Goal: Information Seeking & Learning: Learn about a topic

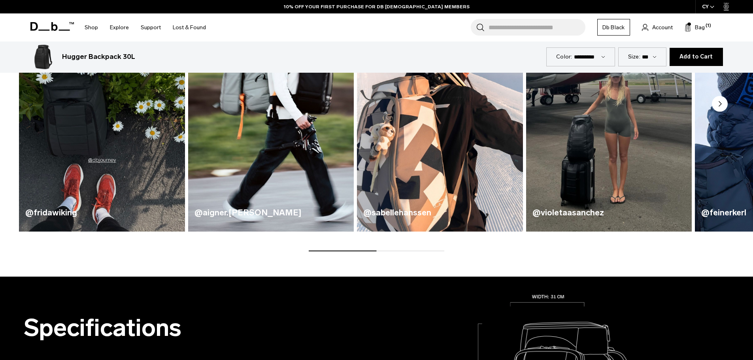
scroll to position [290, 0]
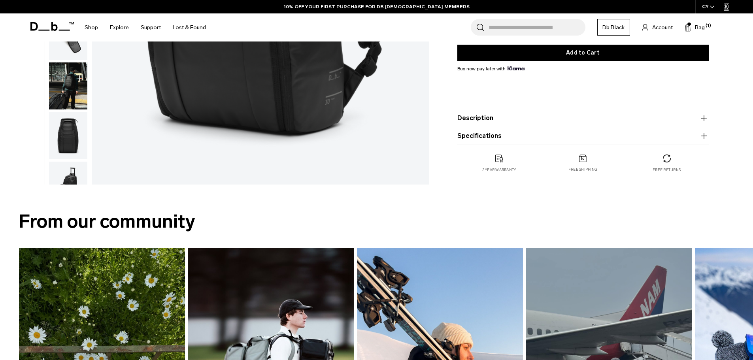
drag, startPoint x: 472, startPoint y: 159, endPoint x: 678, endPoint y: 177, distance: 206.7
click at [678, 177] on div "Hugger Backpack 30L €209 4.6 star rating 741 Reviews Color: Black Out Out of st…" at bounding box center [582, 35] width 299 height 306
click at [695, 175] on div "Hugger Backpack 30L €209 4.6 star rating 741 Reviews Color: Black Out Out of st…" at bounding box center [582, 35] width 299 height 306
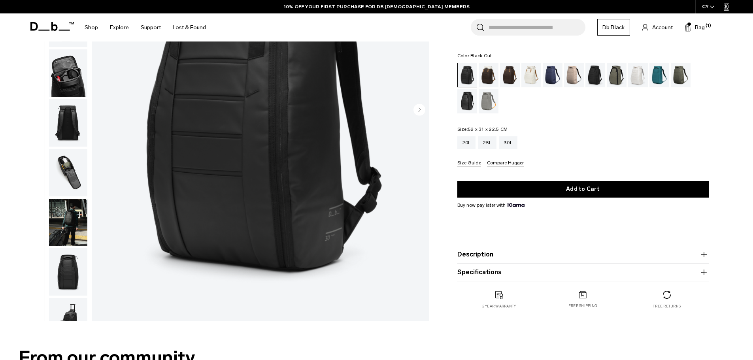
scroll to position [145, 0]
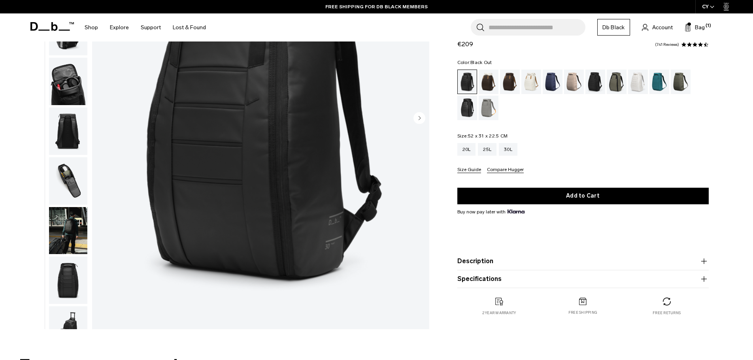
drag, startPoint x: 720, startPoint y: 321, endPoint x: 582, endPoint y: 335, distance: 139.4
drag, startPoint x: 481, startPoint y: 294, endPoint x: 705, endPoint y: 328, distance: 226.6
click at [705, 328] on div "Hugger Backpack 30L €209 4.6 star rating 741 Reviews Color: Black Out Out of st…" at bounding box center [582, 178] width 299 height 306
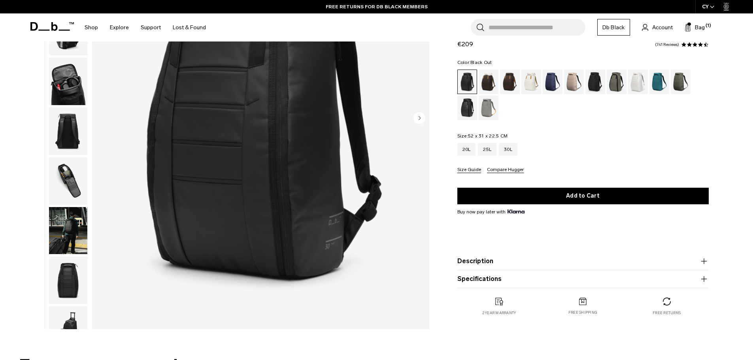
click at [708, 322] on div "Hugger Backpack 30L €209 4.6 star rating 741 Reviews Color: Black Out Out of st…" at bounding box center [582, 178] width 299 height 306
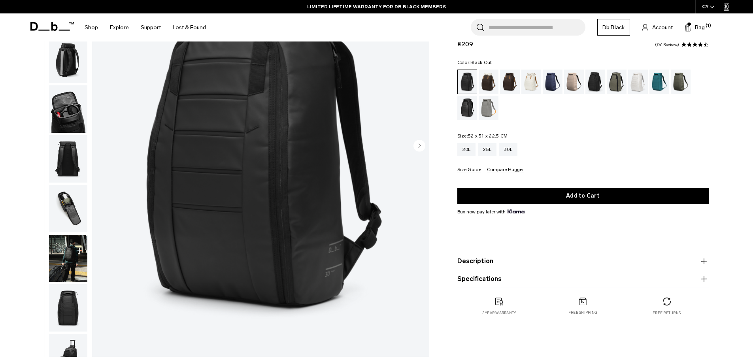
scroll to position [122, 0]
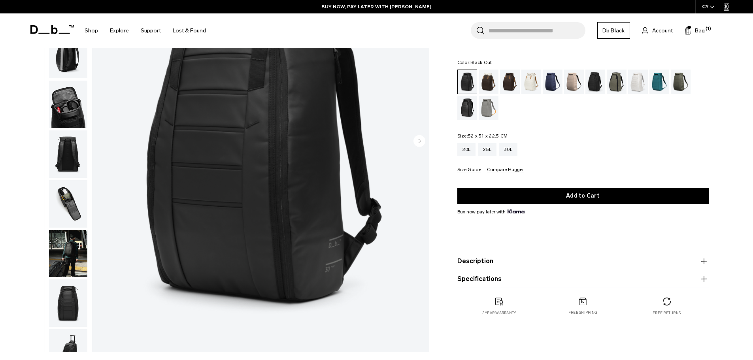
click at [442, 136] on div "Hugger Backpack 30L €209 4.6 star rating 741 Reviews Color: Black Out Out of st…" at bounding box center [582, 178] width 299 height 306
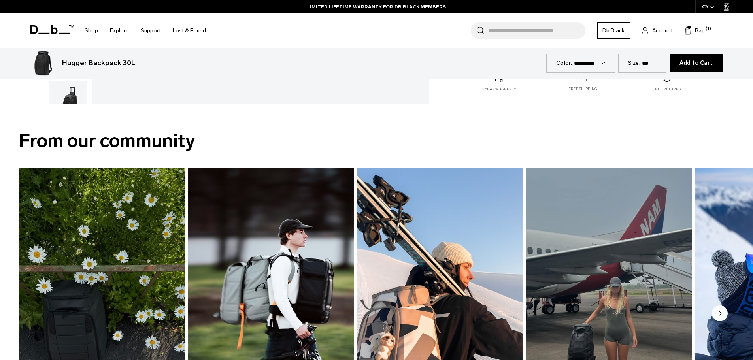
scroll to position [407, 0]
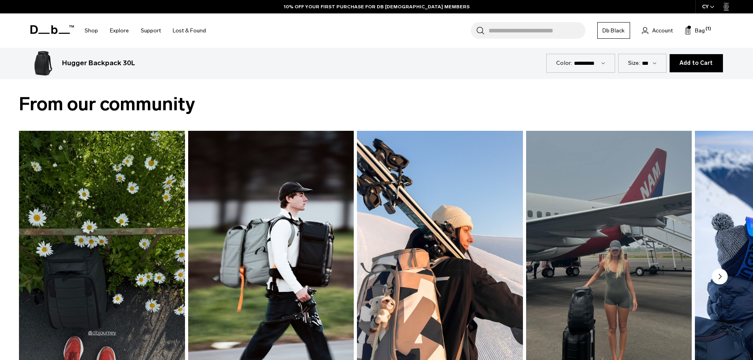
click at [338, 85] on div "From our community @fridawiking @aigner.[PERSON_NAME] @sabellehanssen @[GEOGRAP…" at bounding box center [376, 260] width 753 height 378
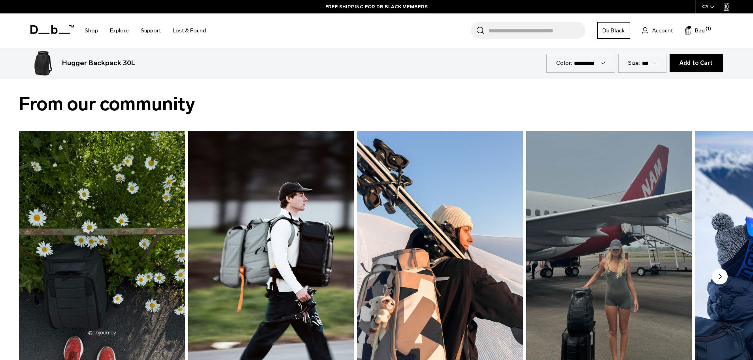
click at [599, 276] on img "4 / 5" at bounding box center [608, 267] width 171 height 282
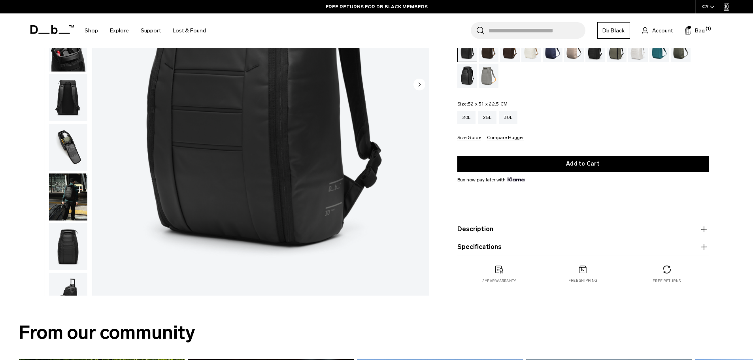
scroll to position [145, 0]
